Goal: Transaction & Acquisition: Purchase product/service

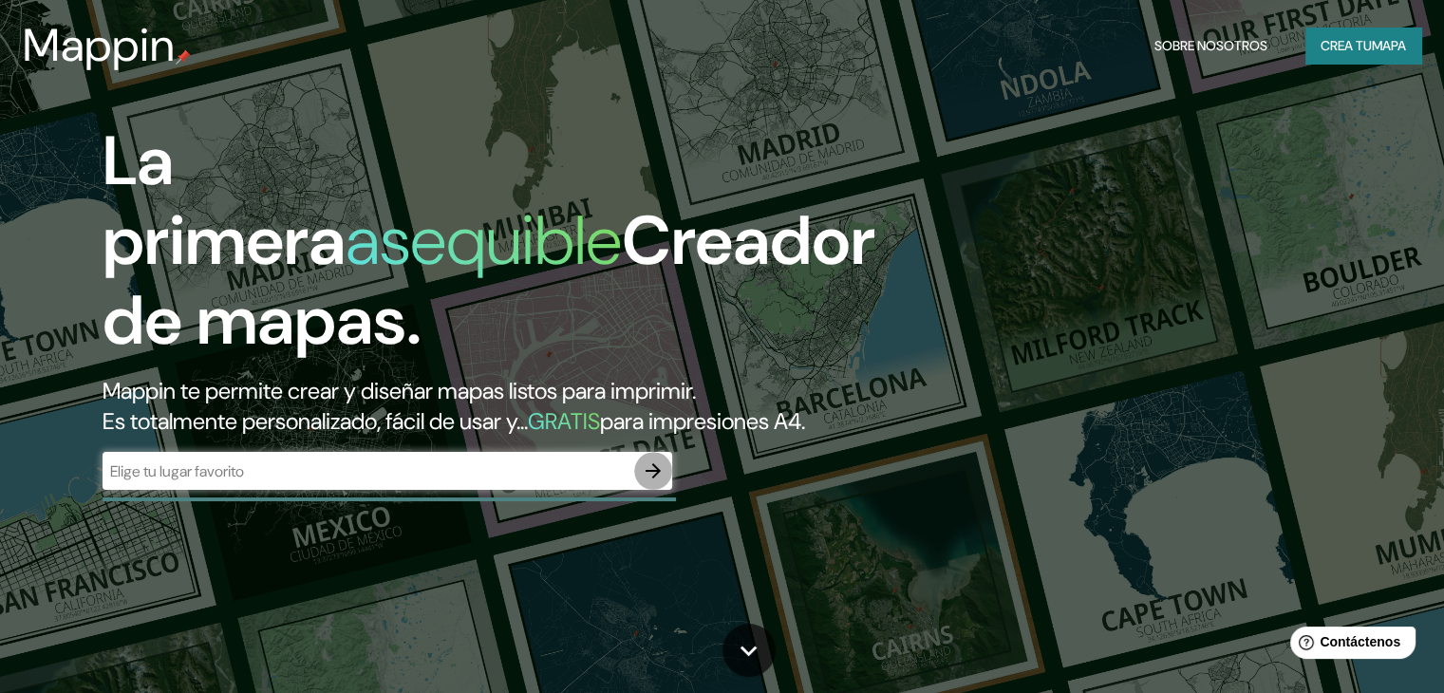
click at [668, 490] on button "button" at bounding box center [653, 471] width 38 height 38
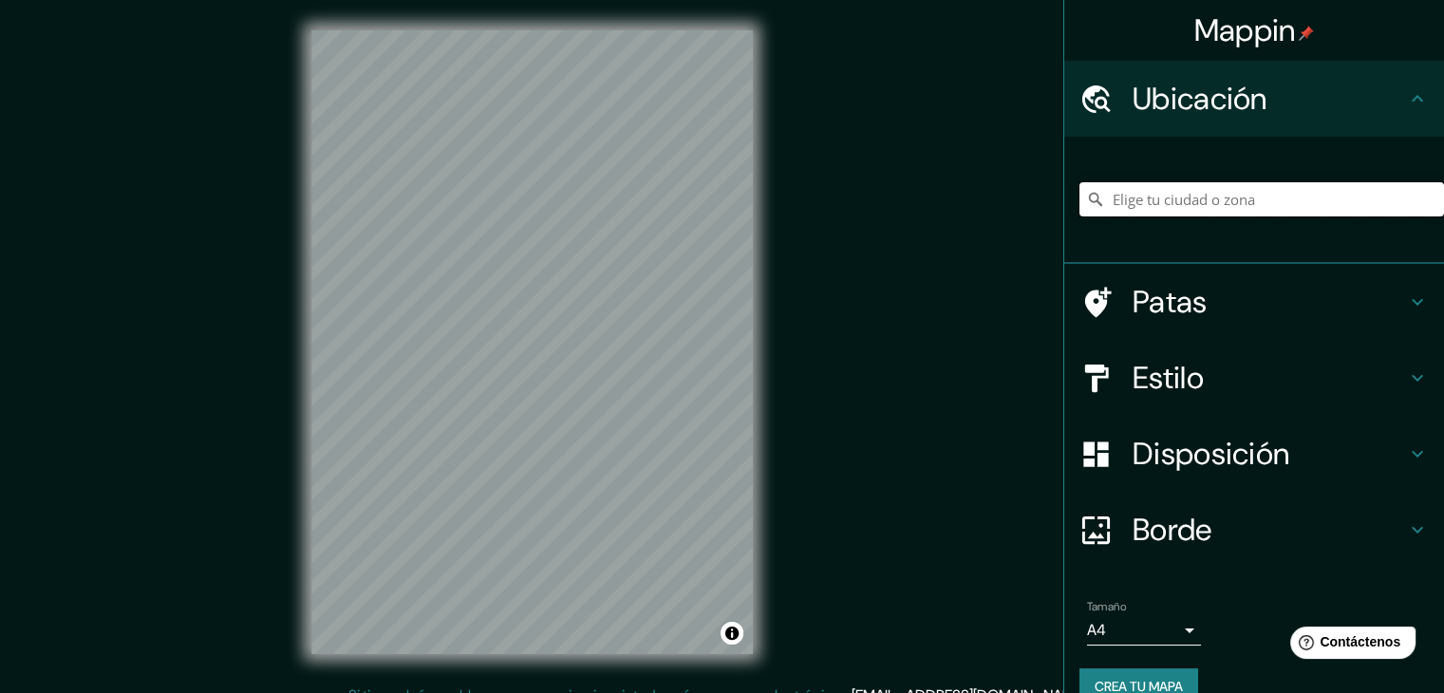
click at [1128, 198] on input "Elige tu ciudad o zona" at bounding box center [1261, 199] width 364 height 34
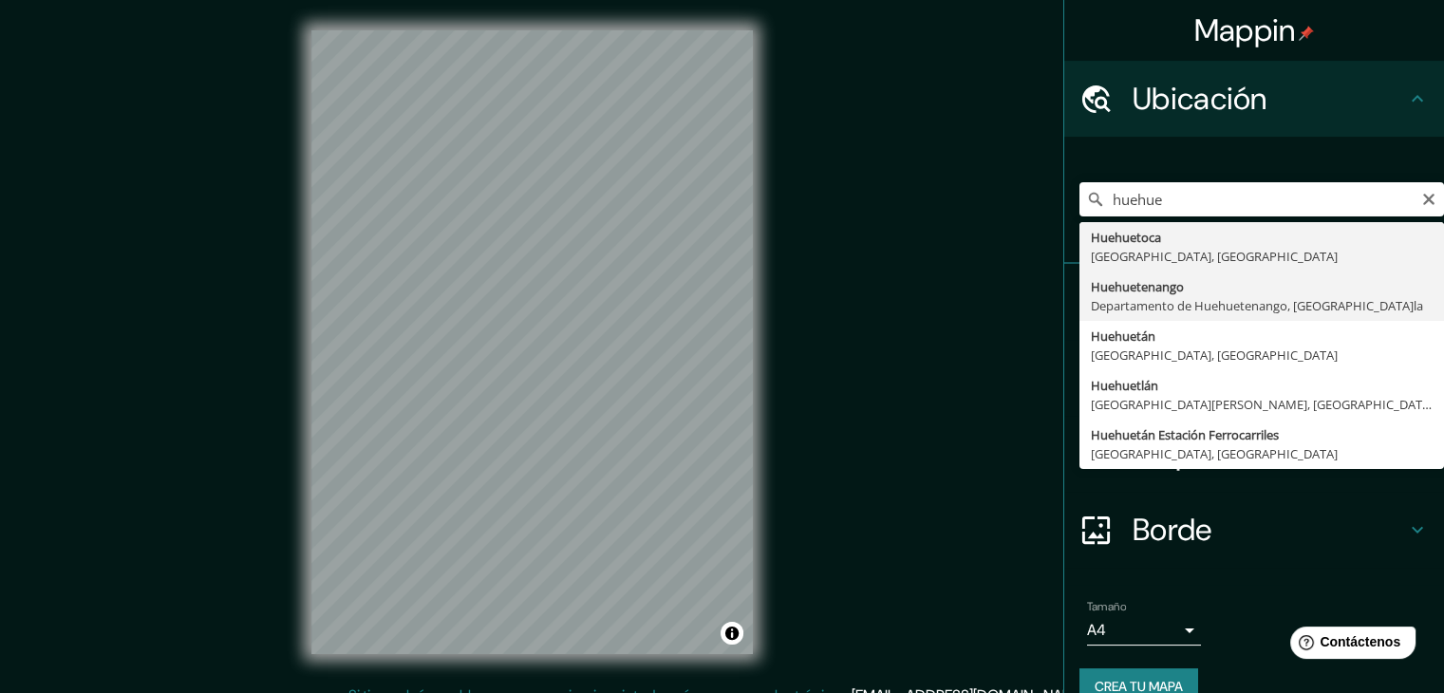
type input "Huehuetenango, [GEOGRAPHIC_DATA], [GEOGRAPHIC_DATA]"
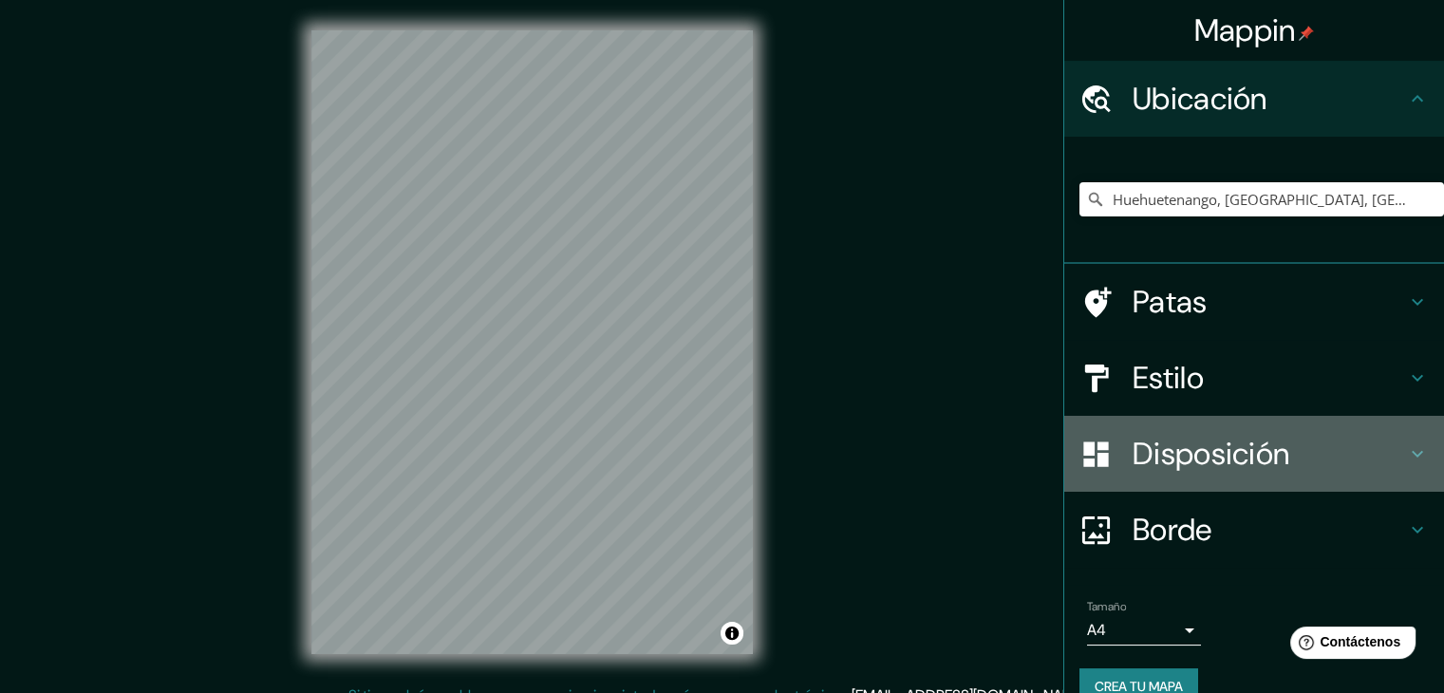
click at [1200, 451] on font "Disposición" at bounding box center [1210, 454] width 157 height 40
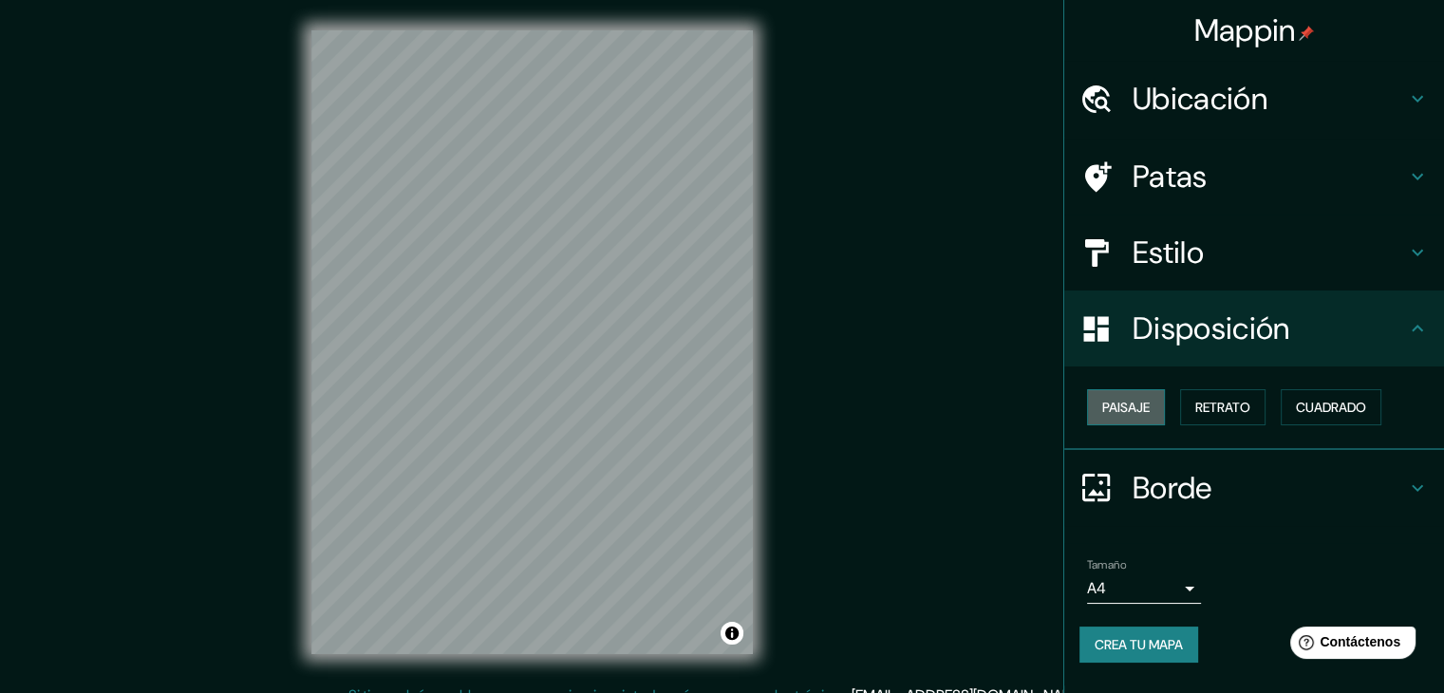
click at [1113, 401] on font "Paisaje" at bounding box center [1125, 407] width 47 height 17
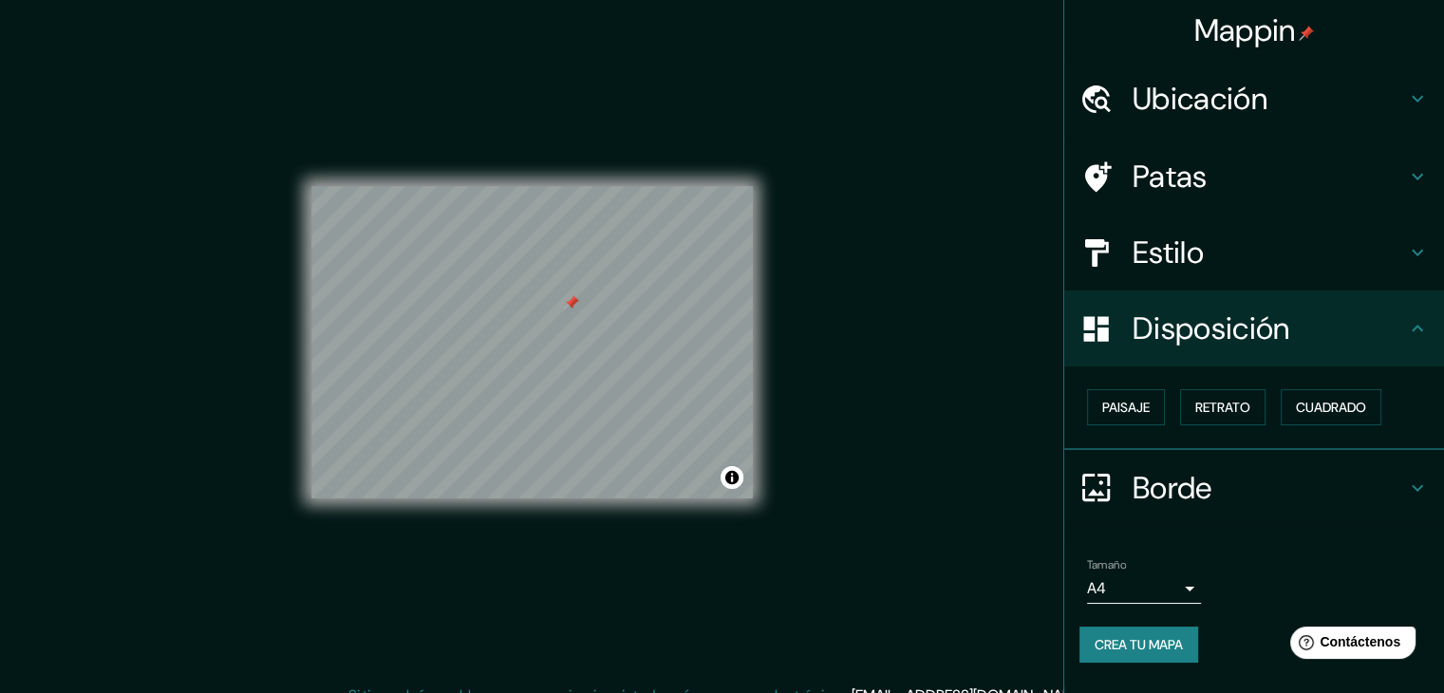
click at [578, 304] on div at bounding box center [571, 302] width 15 height 15
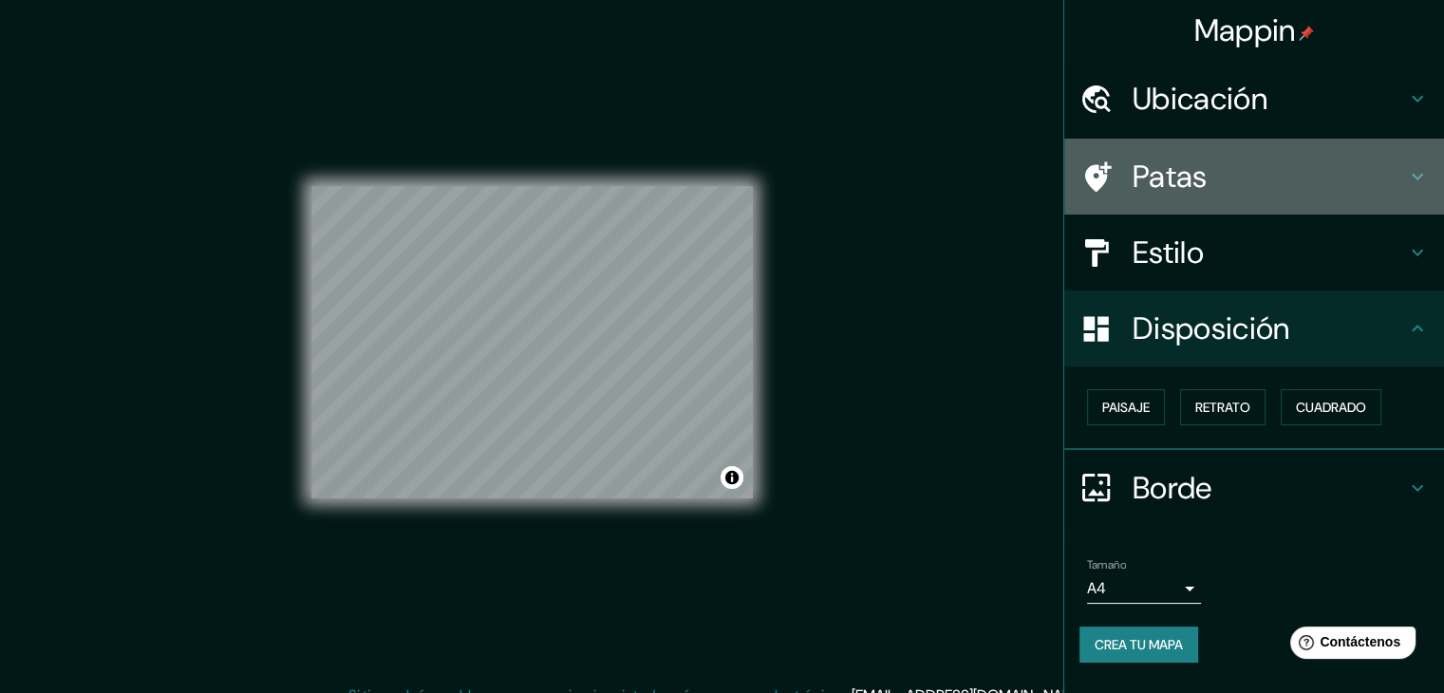
click at [1274, 192] on h4 "Patas" at bounding box center [1268, 177] width 273 height 38
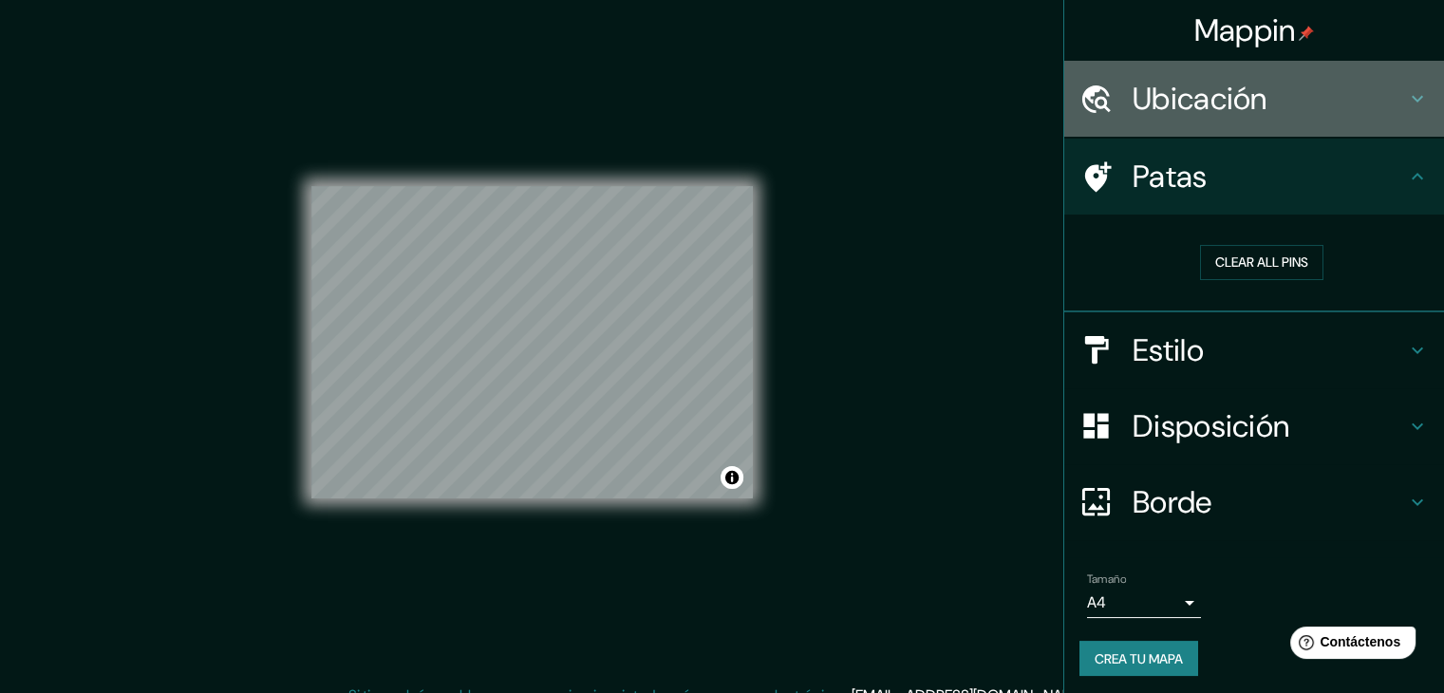
click at [1378, 102] on h4 "Ubicación" at bounding box center [1268, 99] width 273 height 38
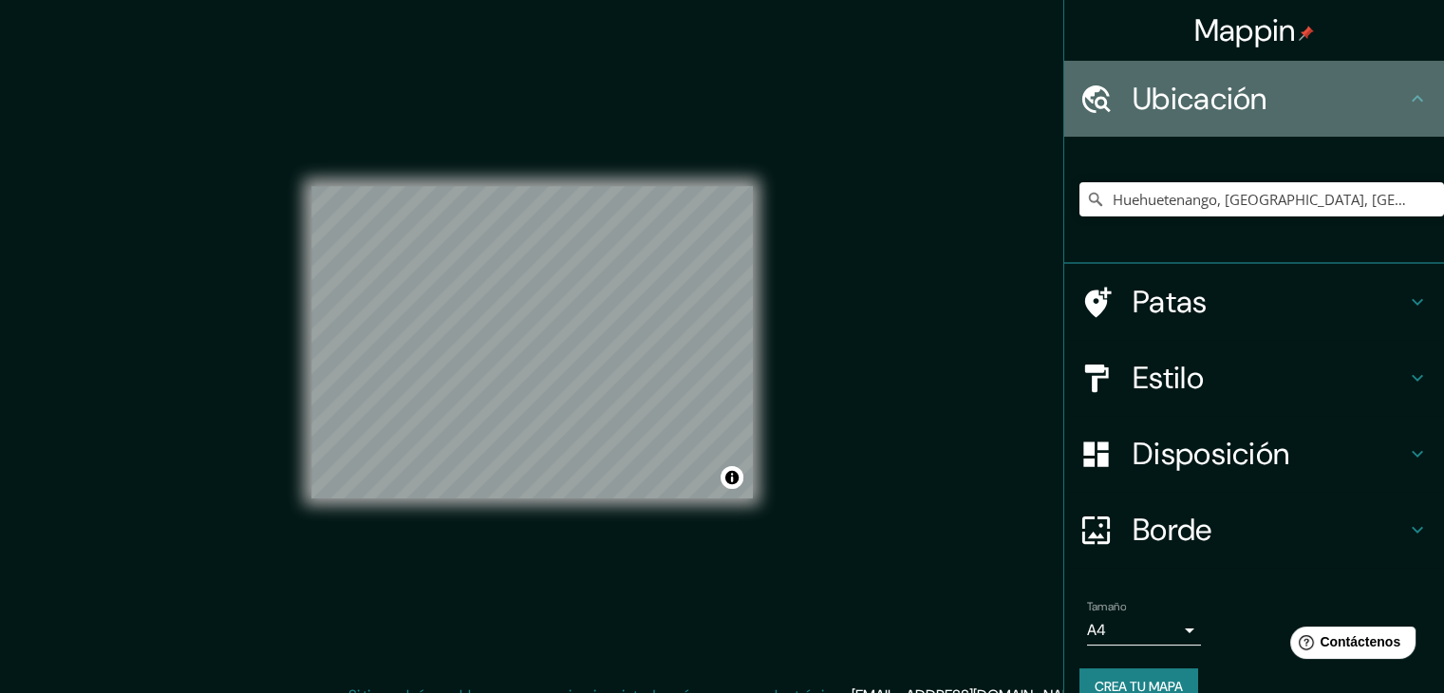
click at [1378, 102] on h4 "Ubicación" at bounding box center [1268, 99] width 273 height 38
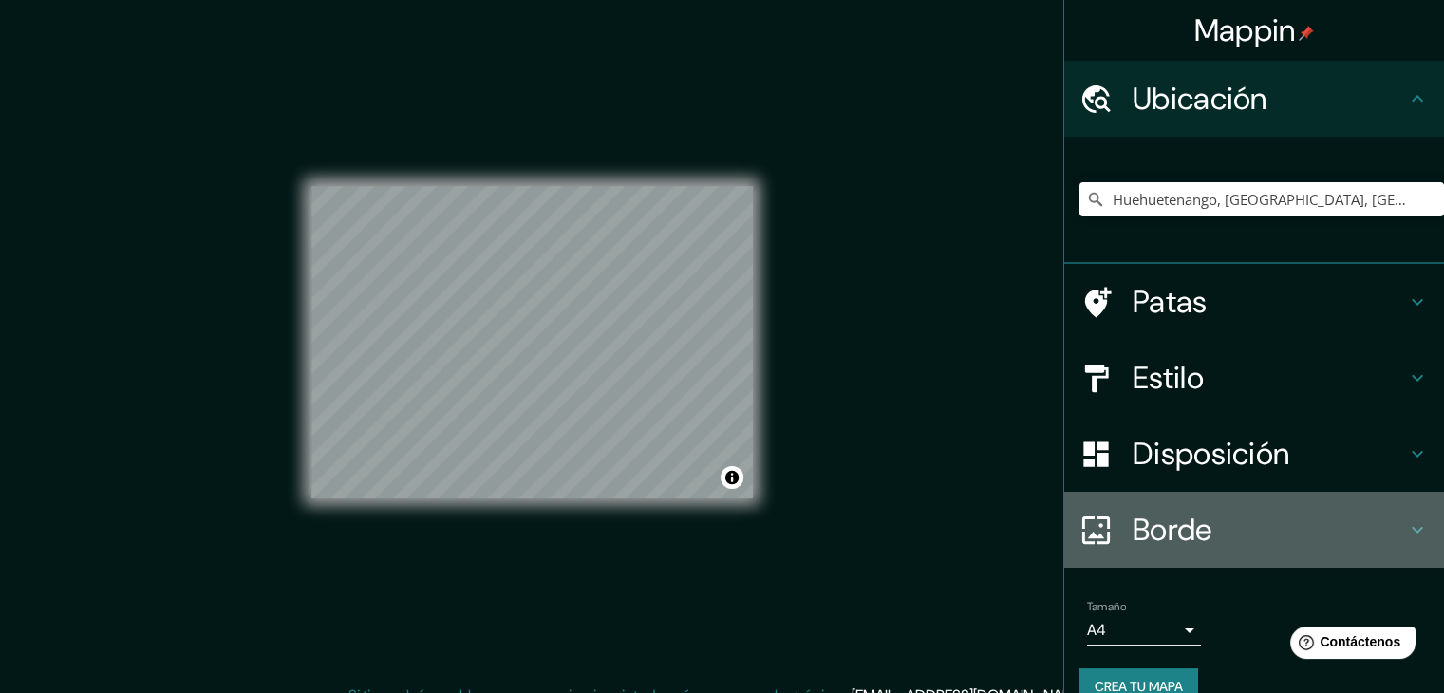
click at [1216, 527] on h4 "Borde" at bounding box center [1268, 530] width 273 height 38
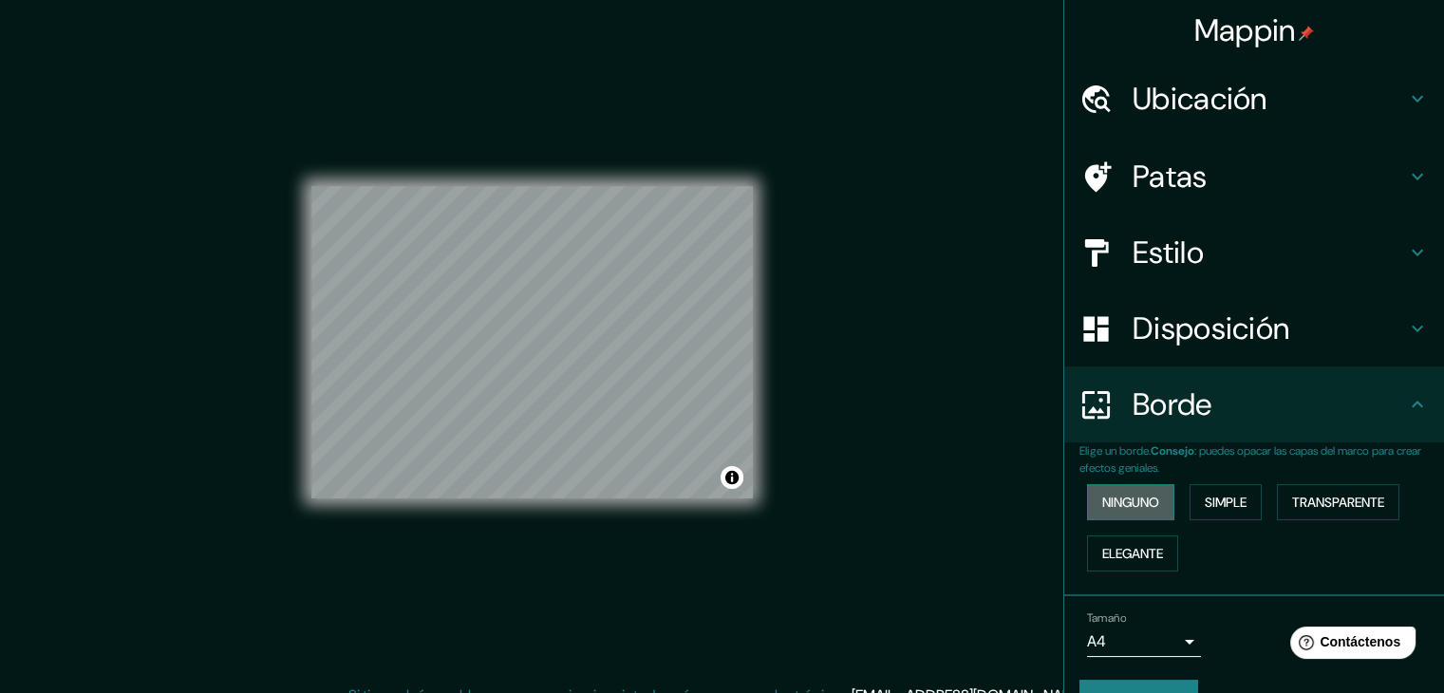
click at [1147, 491] on font "Ninguno" at bounding box center [1130, 502] width 57 height 25
click at [1221, 501] on font "Simple" at bounding box center [1226, 502] width 42 height 17
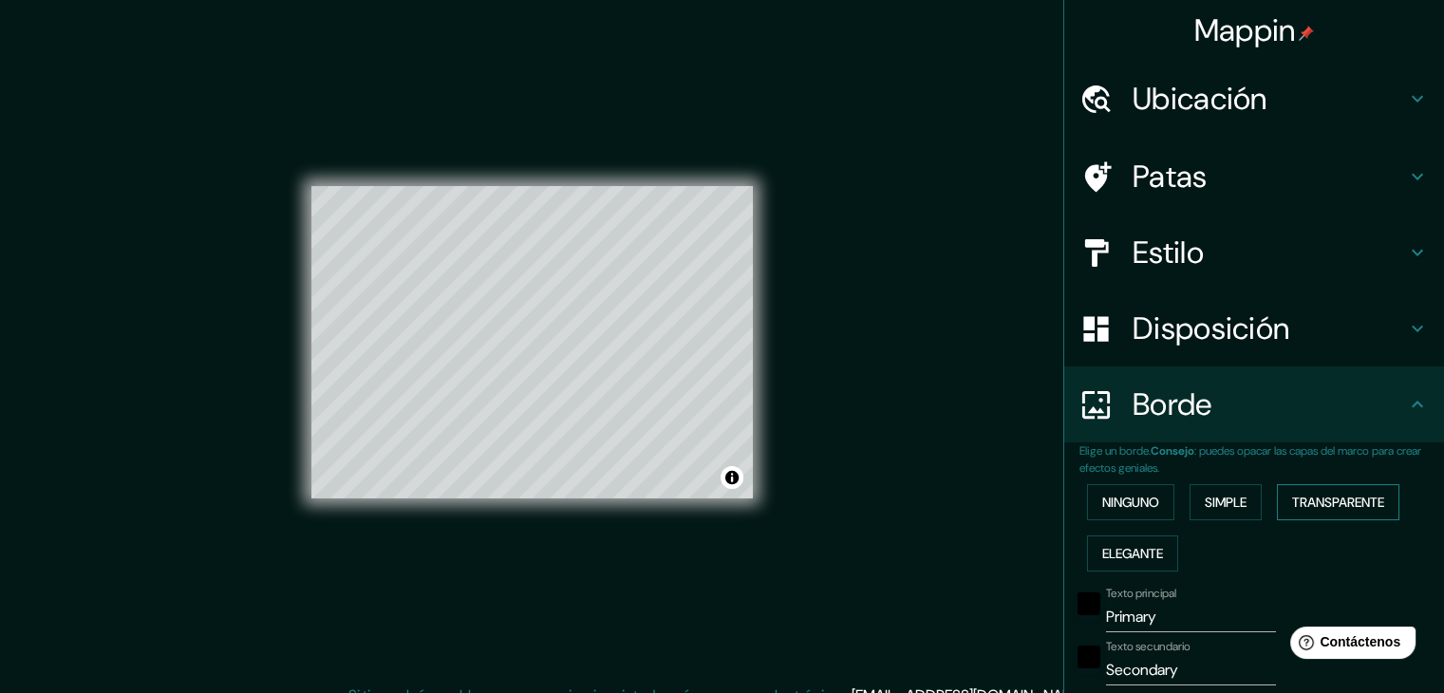
click at [1347, 500] on font "Transparente" at bounding box center [1338, 502] width 92 height 17
click at [1124, 551] on font "Elegante" at bounding box center [1132, 553] width 61 height 17
click at [1104, 494] on font "Ninguno" at bounding box center [1130, 502] width 57 height 17
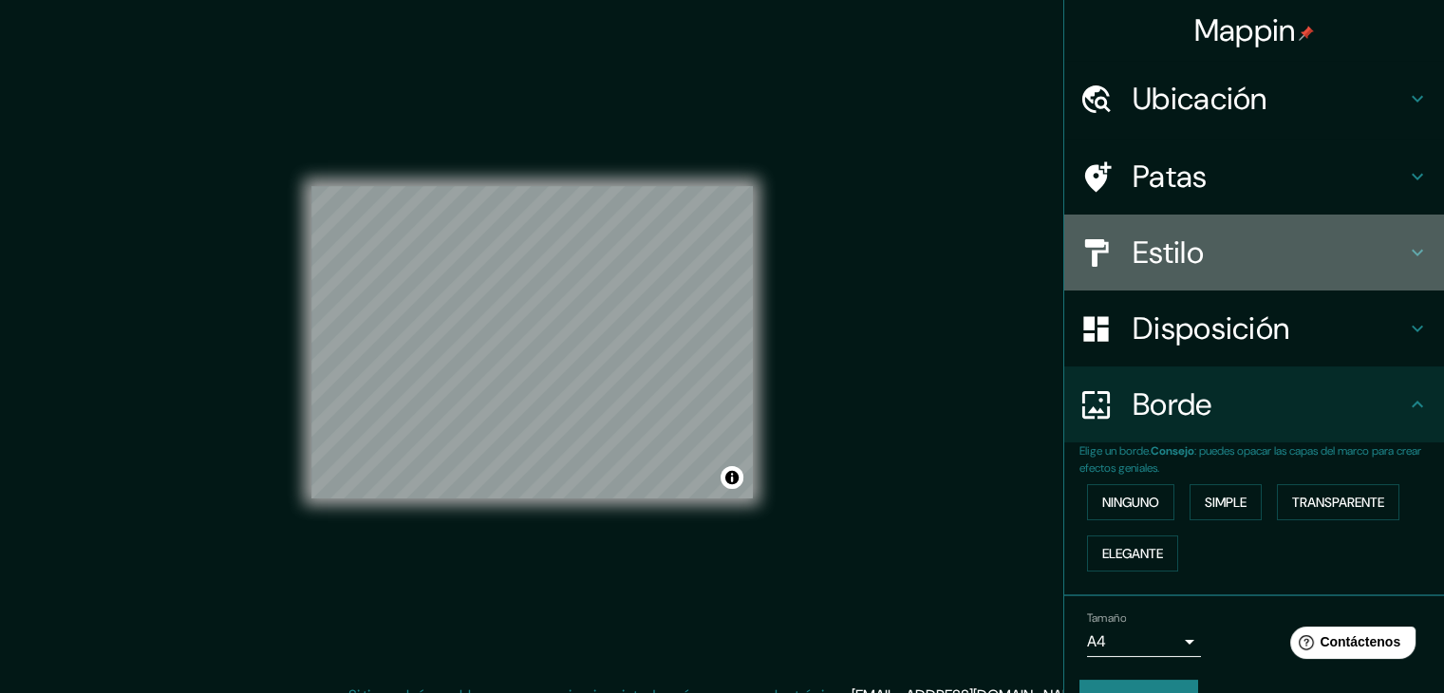
click at [1219, 267] on h4 "Estilo" at bounding box center [1268, 252] width 273 height 38
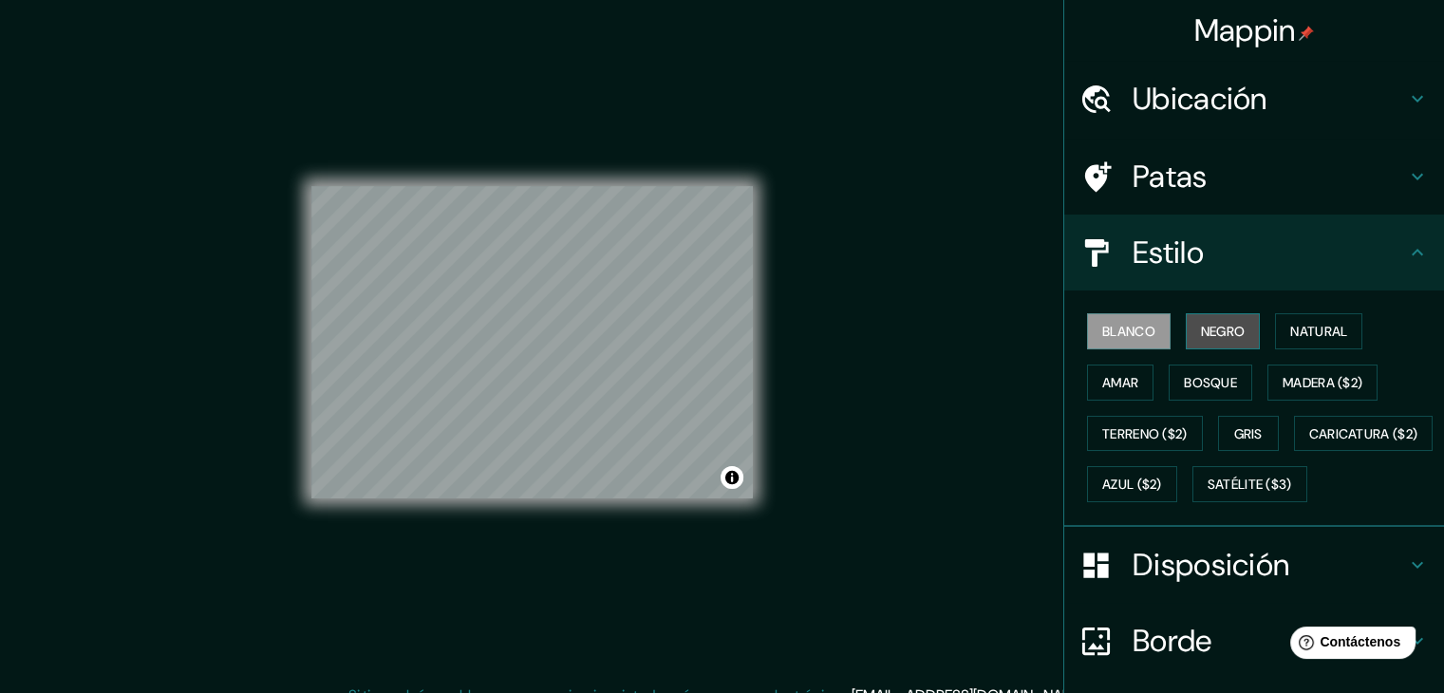
click at [1202, 320] on font "Negro" at bounding box center [1223, 331] width 45 height 25
click at [1117, 327] on font "Blanco" at bounding box center [1128, 331] width 53 height 17
click at [1295, 331] on font "Natural" at bounding box center [1318, 331] width 57 height 17
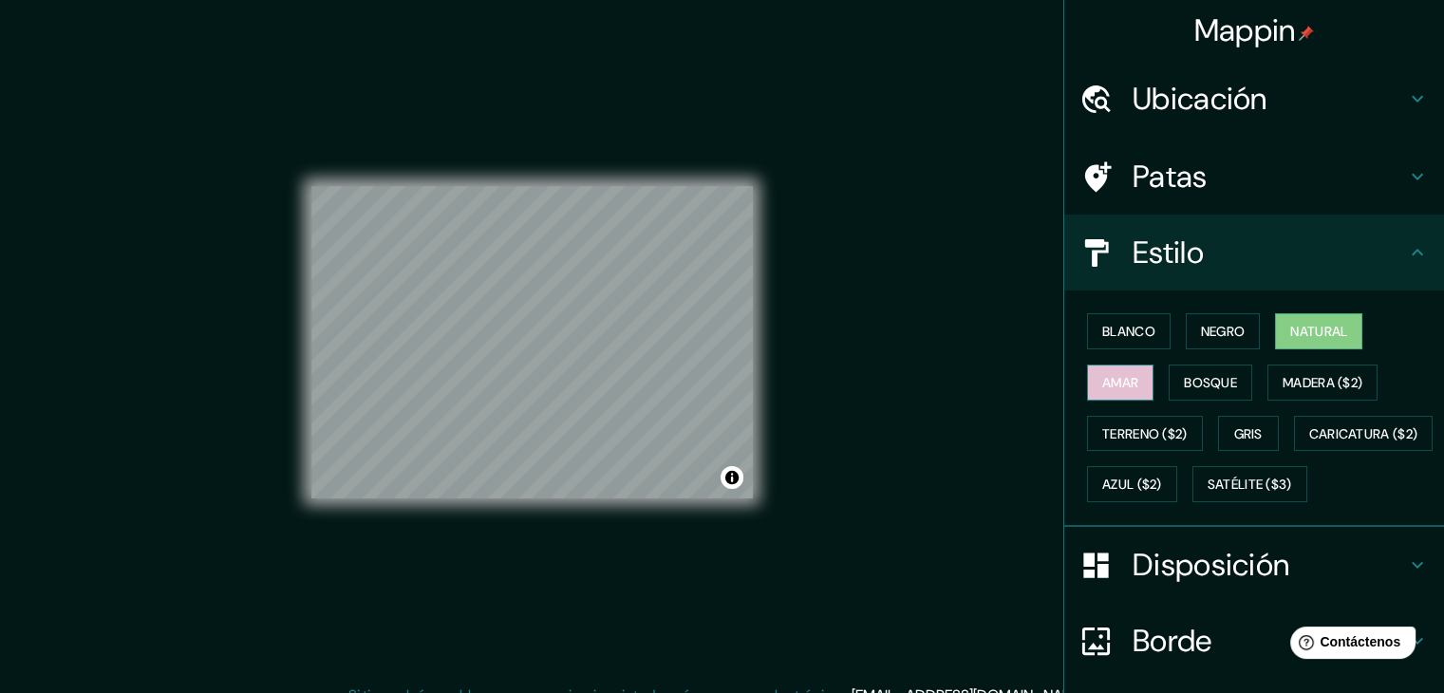
click at [1110, 374] on font "Amar" at bounding box center [1120, 382] width 36 height 17
click at [1200, 379] on font "Bosque" at bounding box center [1210, 382] width 53 height 17
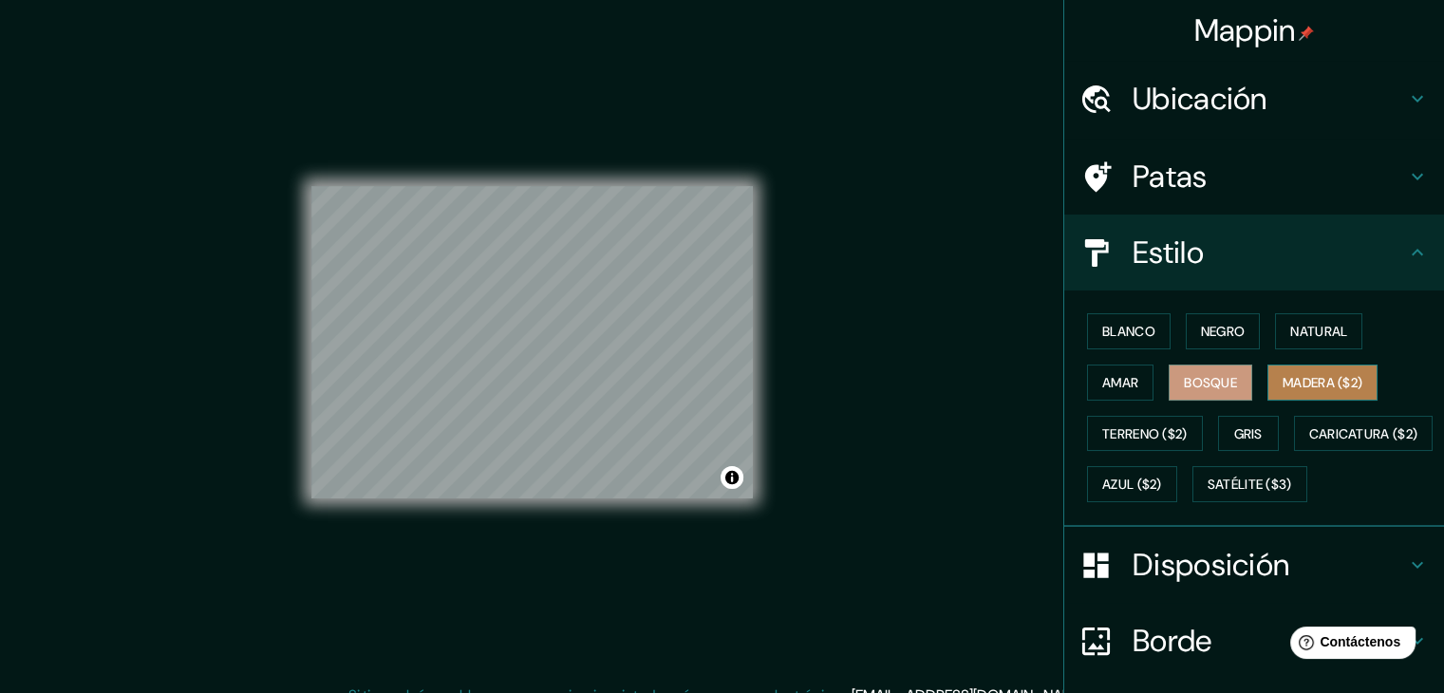
click at [1291, 383] on font "Madera ($2)" at bounding box center [1322, 382] width 80 height 17
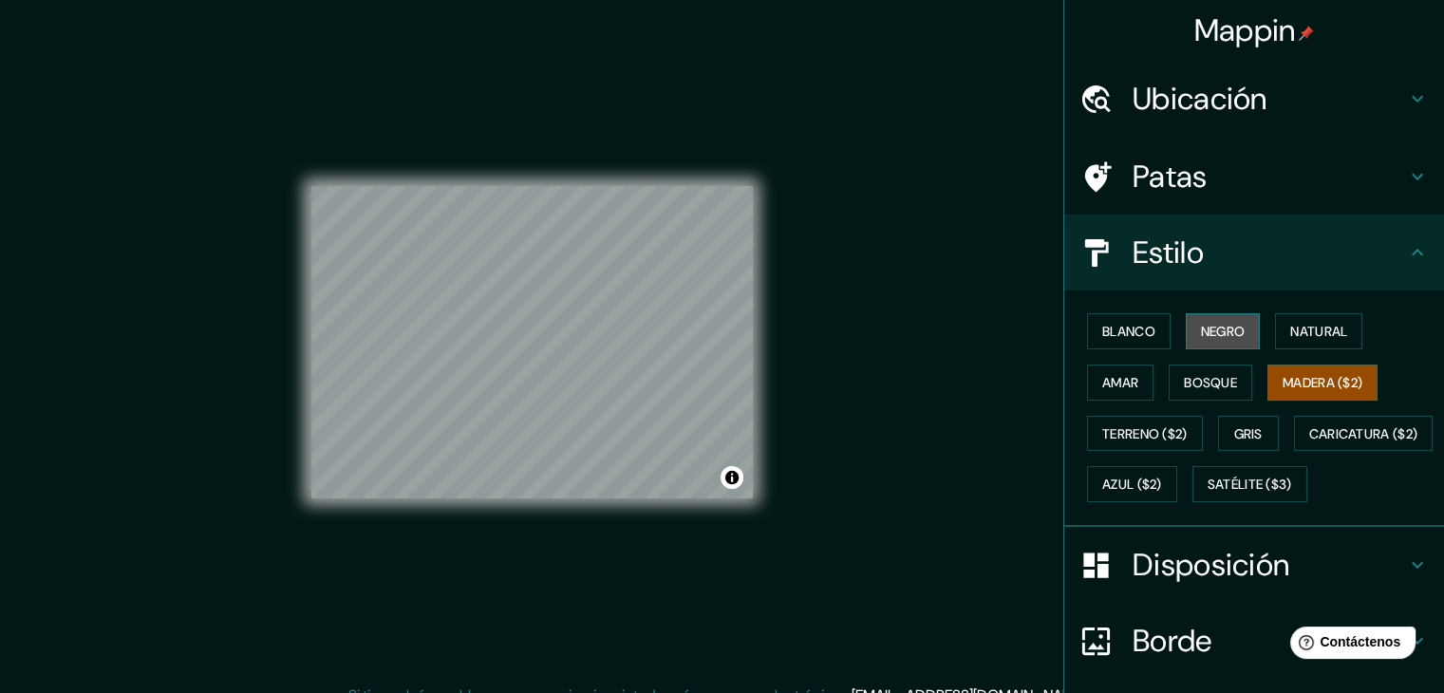
click at [1201, 319] on font "Negro" at bounding box center [1223, 331] width 45 height 25
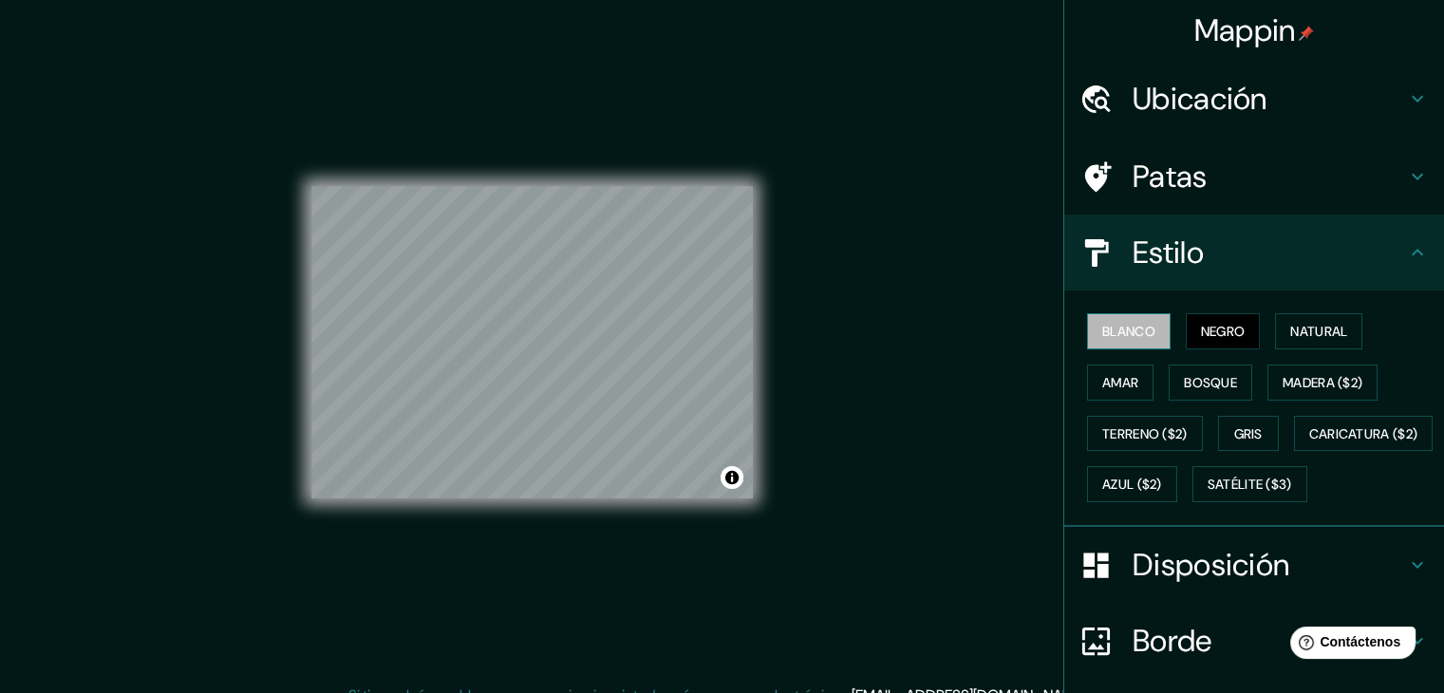
click at [1109, 319] on font "Blanco" at bounding box center [1128, 331] width 53 height 25
